Goal: Task Accomplishment & Management: Manage account settings

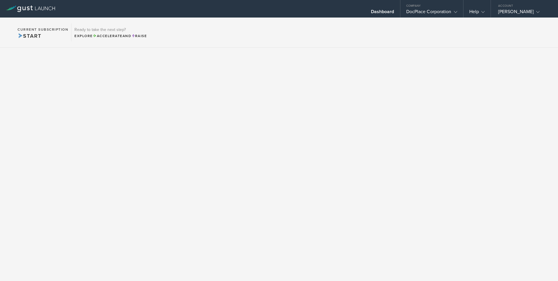
drag, startPoint x: 444, startPoint y: 42, endPoint x: 446, endPoint y: 38, distance: 4.1
click at [445, 41] on section "Current Subscription Start Ready to take the next step? Explore Accelerate and …" at bounding box center [279, 32] width 558 height 30
click at [525, 8] on div "Account" at bounding box center [524, 4] width 67 height 9
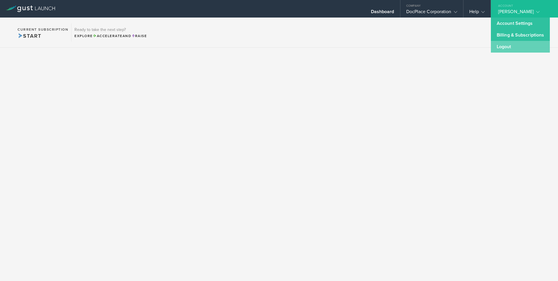
click at [514, 50] on link "Logout" at bounding box center [520, 47] width 59 height 12
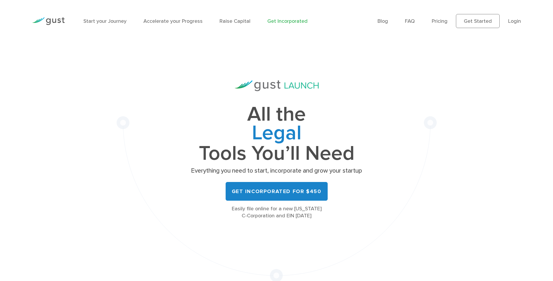
click at [399, 63] on div "All the Legal Cap Table Fundraising Governance Tools You’ll Need Everything you…" at bounding box center [277, 161] width 320 height 239
drag, startPoint x: 350, startPoint y: 15, endPoint x: 360, endPoint y: 5, distance: 15.1
click at [350, 15] on div "Start your Journey Accelerate your Progress Raise Capital Get Incorporated" at bounding box center [226, 20] width 294 height 25
click at [503, 146] on div "All the Legal Cap Table Fundraising Governance Tools You’ll Need Everything you…" at bounding box center [276, 161] width 553 height 239
